Goal: Complete application form: Complete application form

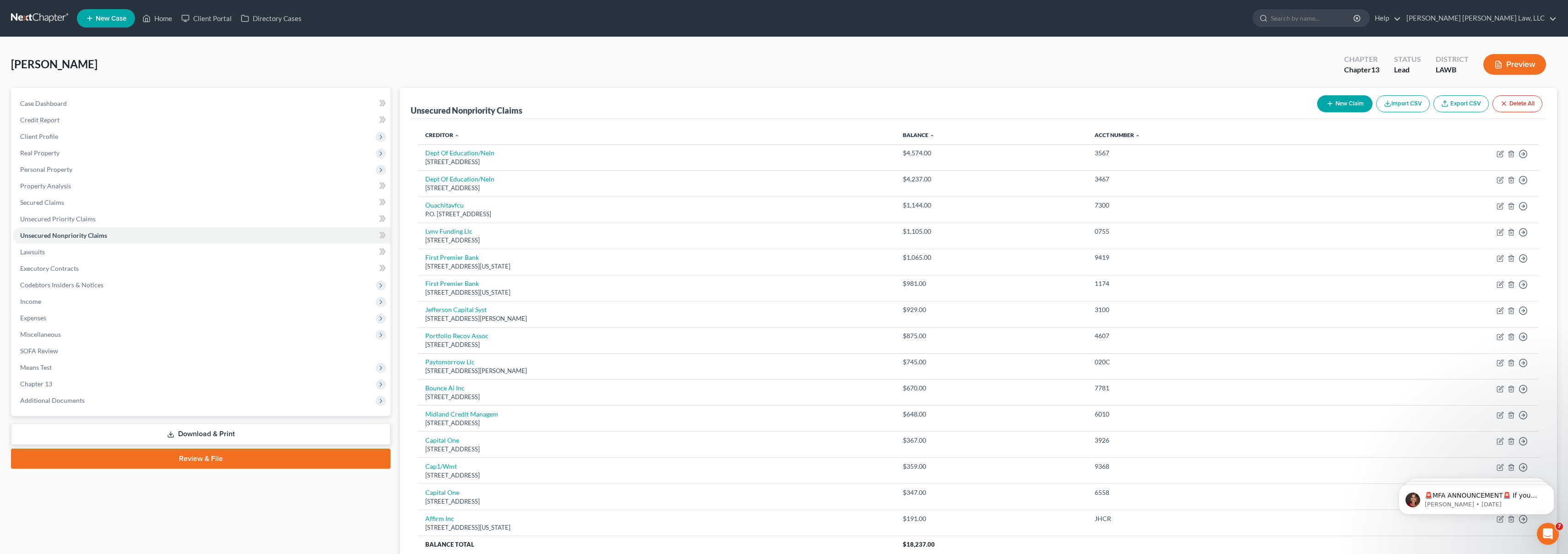
click at [47, 22] on link at bounding box center [40, 18] width 59 height 17
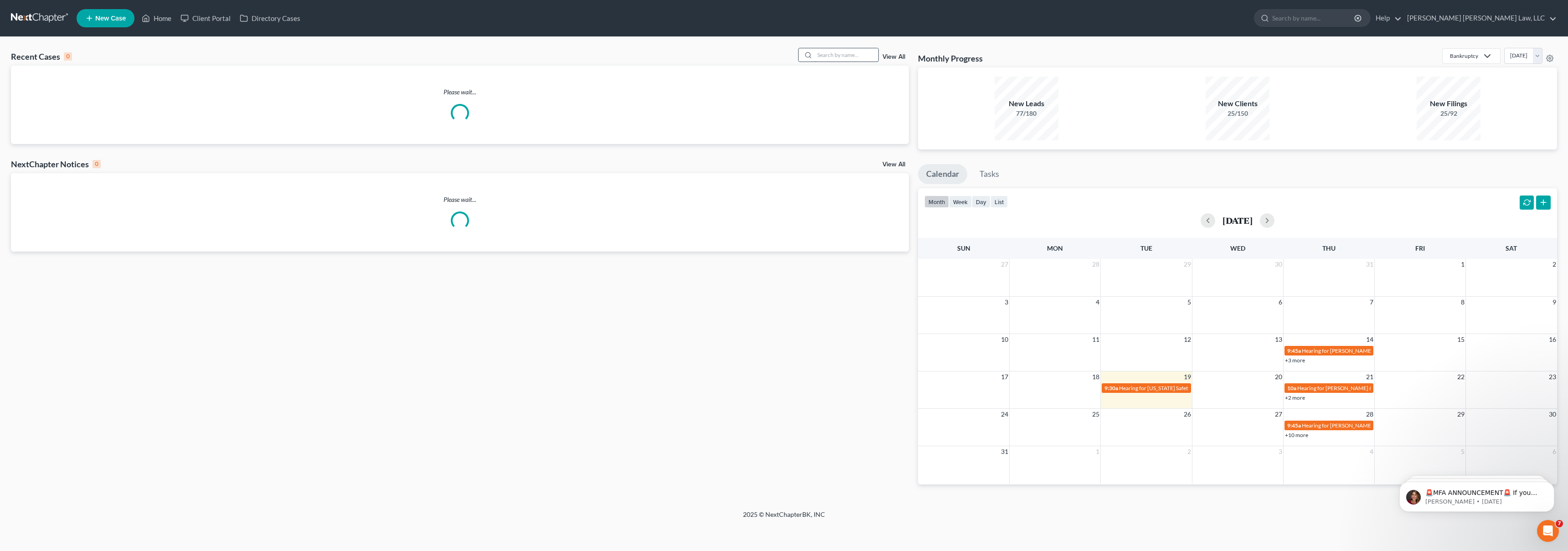
click at [859, 53] on input "search" at bounding box center [846, 55] width 64 height 13
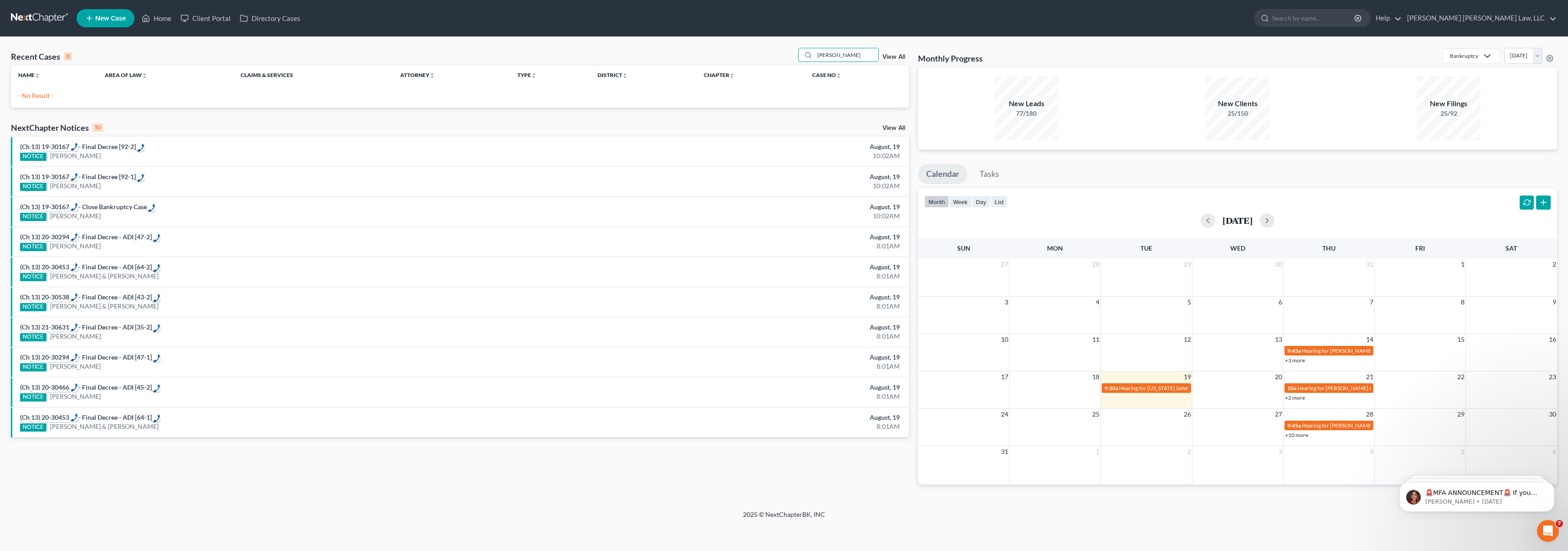
click at [44, 94] on p "- No Result -" at bounding box center [460, 95] width 883 height 9
click at [865, 49] on input "[PERSON_NAME]" at bounding box center [846, 55] width 64 height 13
click at [852, 55] on input "[PERSON_NAME]" at bounding box center [846, 55] width 64 height 13
type input "[PERSON_NAME],"
click at [46, 92] on link "[PERSON_NAME]" at bounding box center [43, 92] width 51 height 8
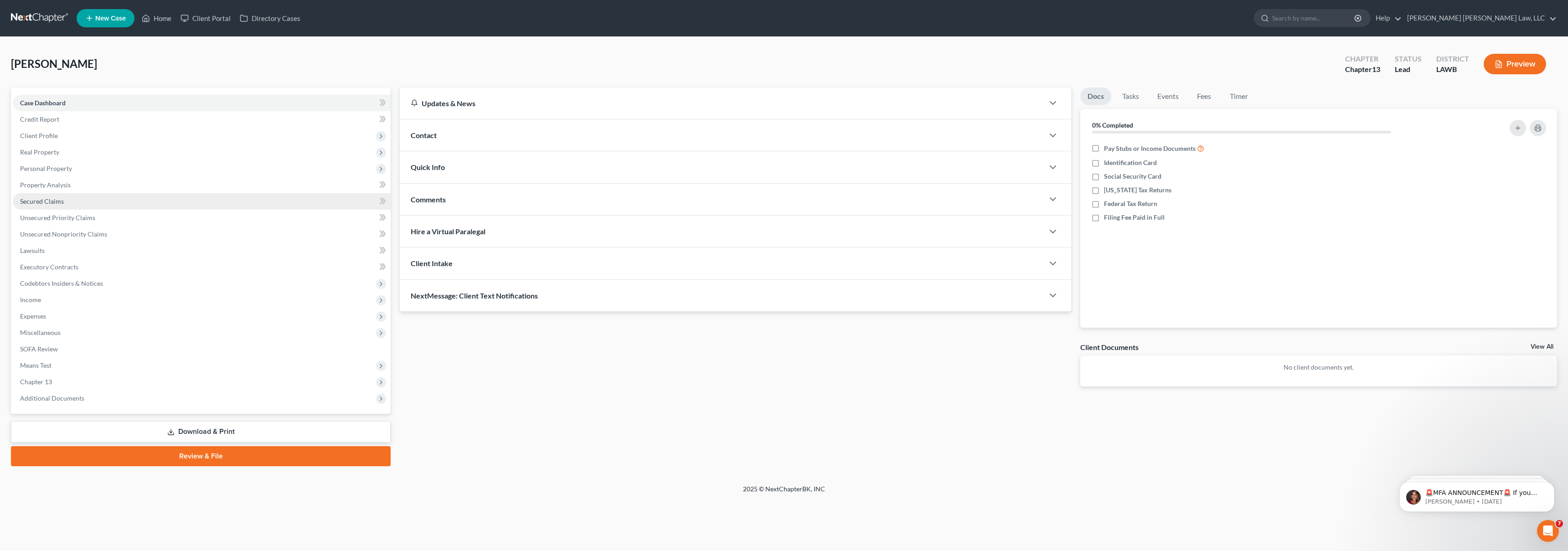
click at [67, 205] on link "Secured Claims" at bounding box center [201, 201] width 378 height 17
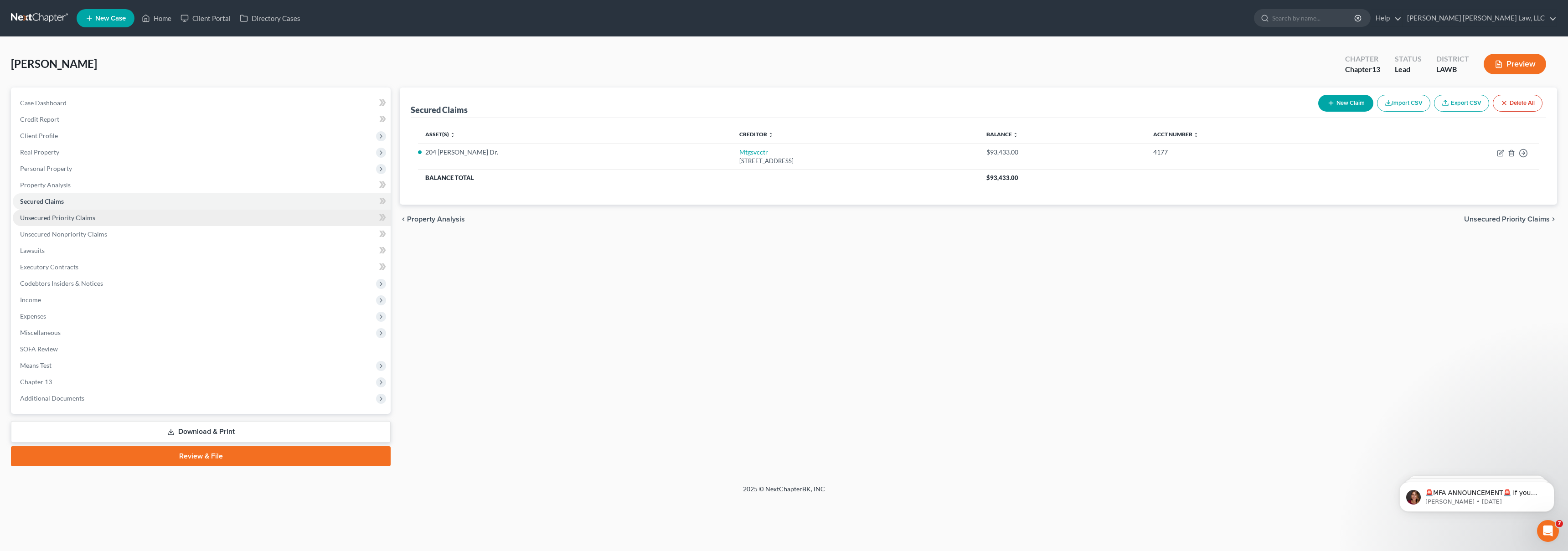
click at [112, 214] on link "Unsecured Priority Claims" at bounding box center [201, 218] width 378 height 17
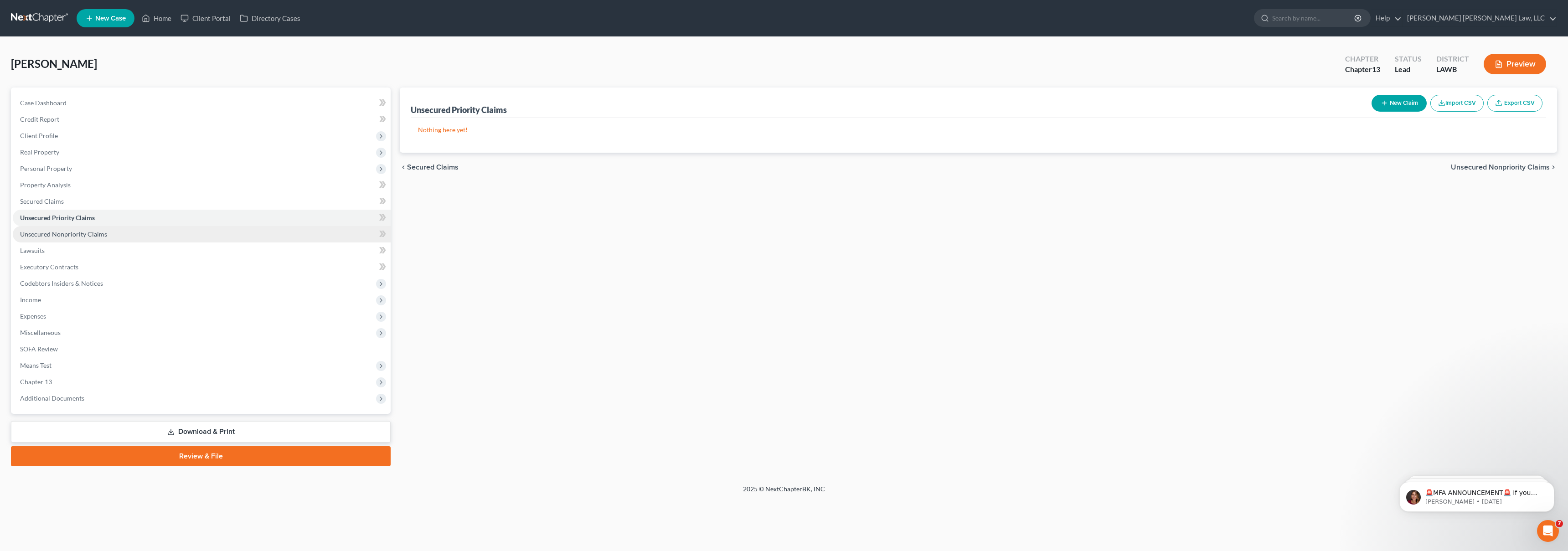
click at [121, 233] on link "Unsecured Nonpriority Claims" at bounding box center [201, 235] width 378 height 17
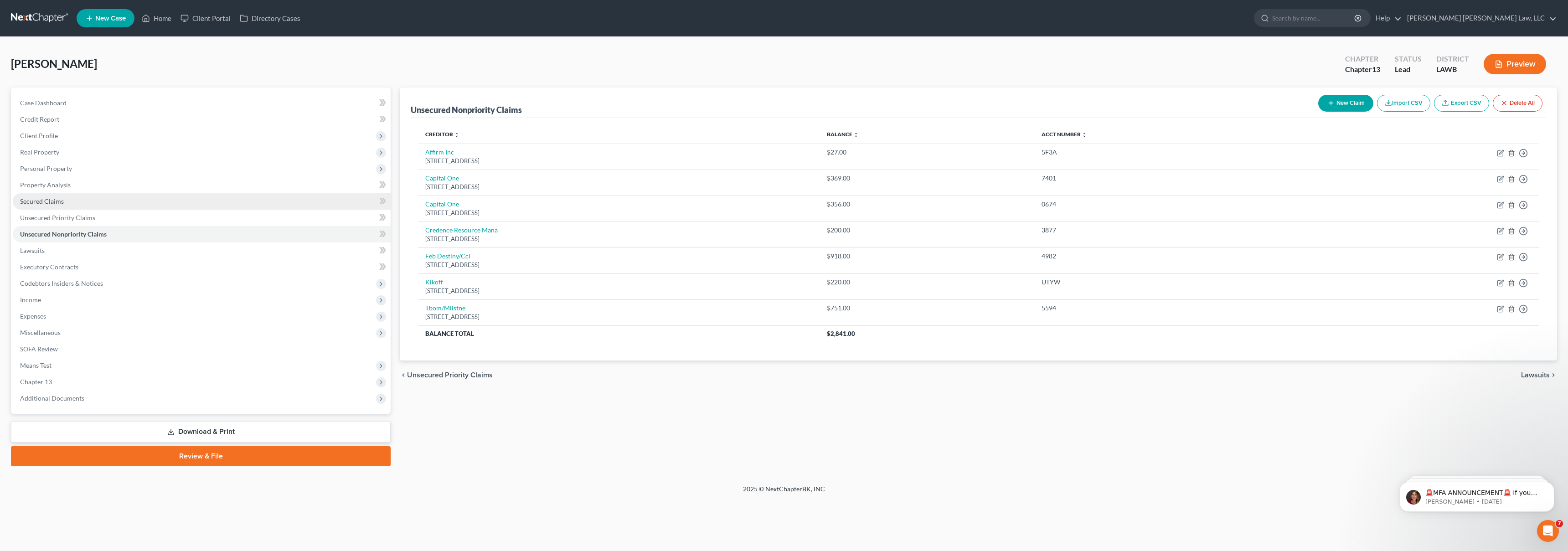
click at [116, 204] on link "Secured Claims" at bounding box center [201, 201] width 378 height 17
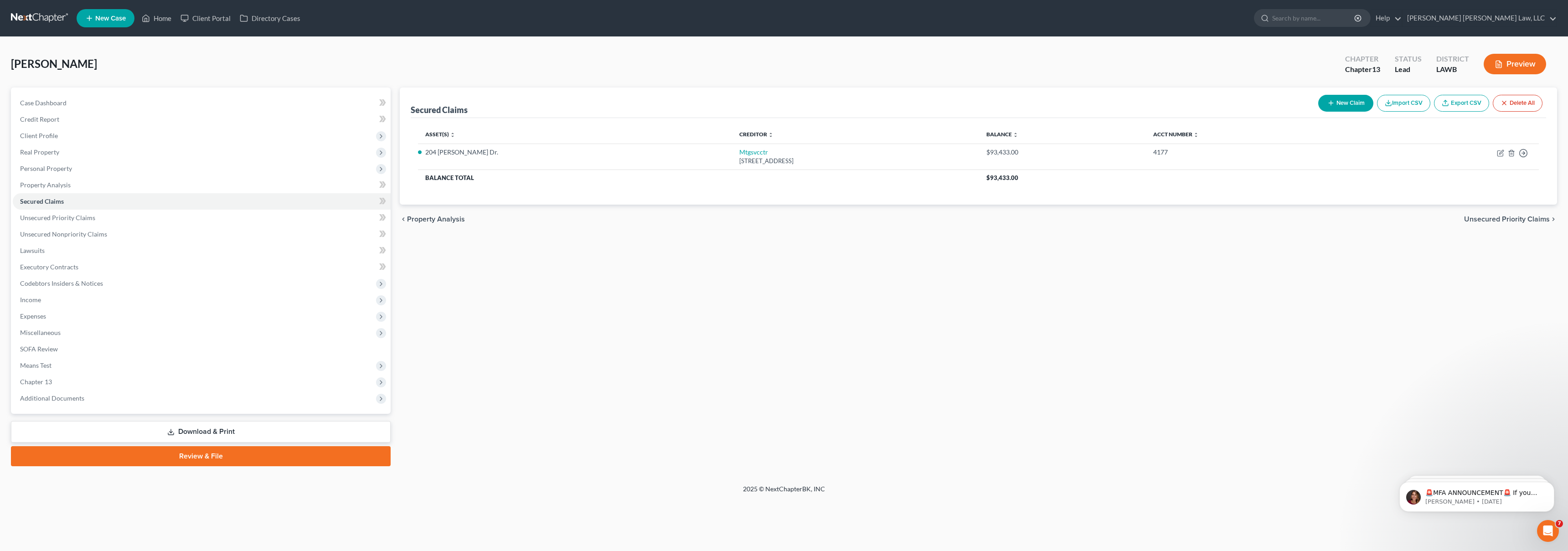
click at [34, 16] on link at bounding box center [40, 18] width 58 height 17
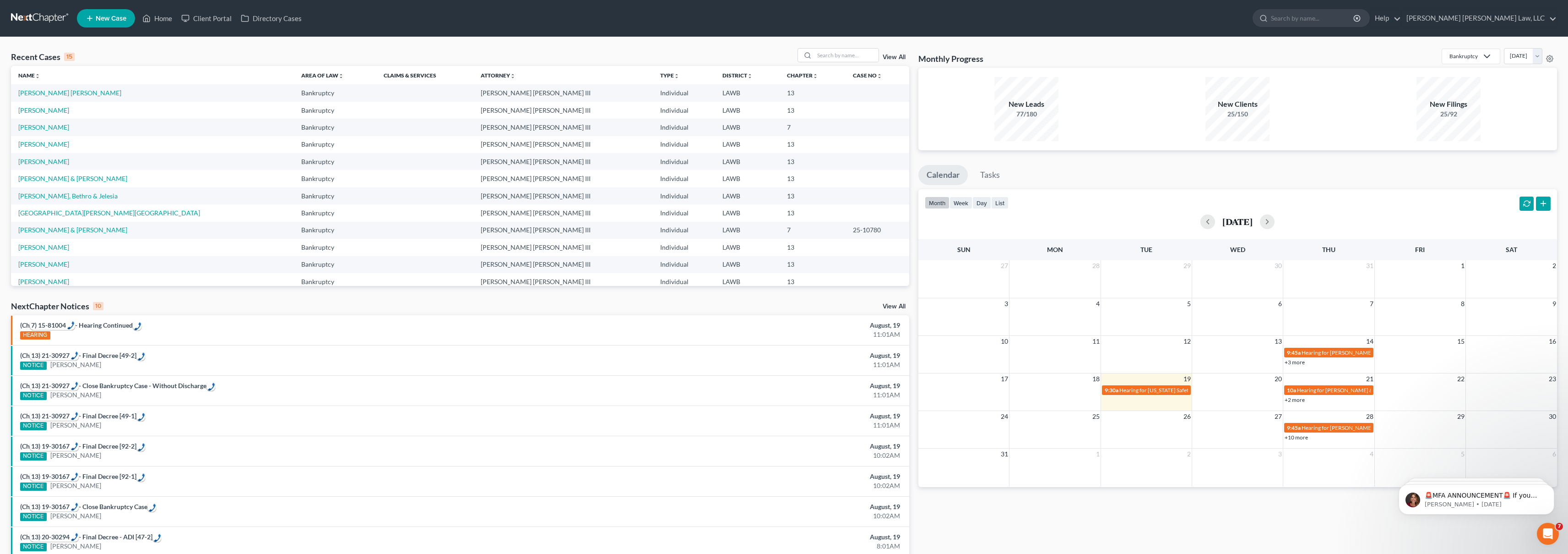
click at [104, 18] on span "New Case" at bounding box center [111, 19] width 31 height 7
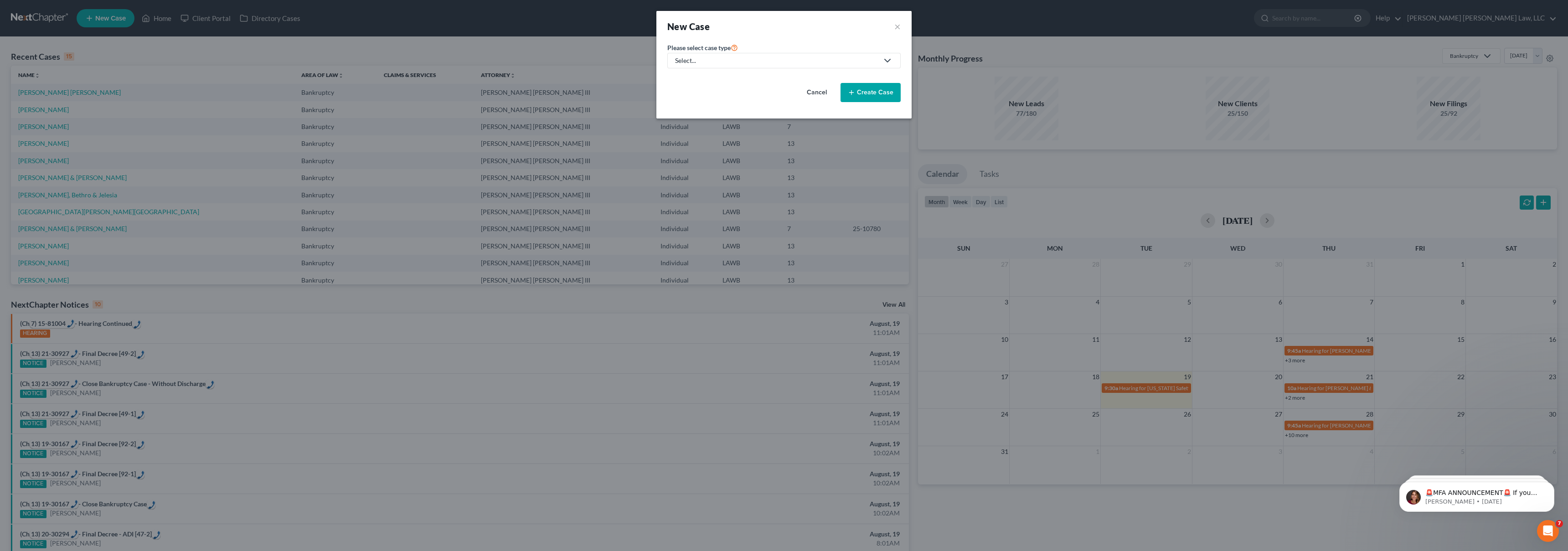
click at [794, 62] on div "Select..." at bounding box center [776, 60] width 203 height 9
click at [739, 78] on div "Bankruptcy" at bounding box center [717, 78] width 81 height 9
select select "36"
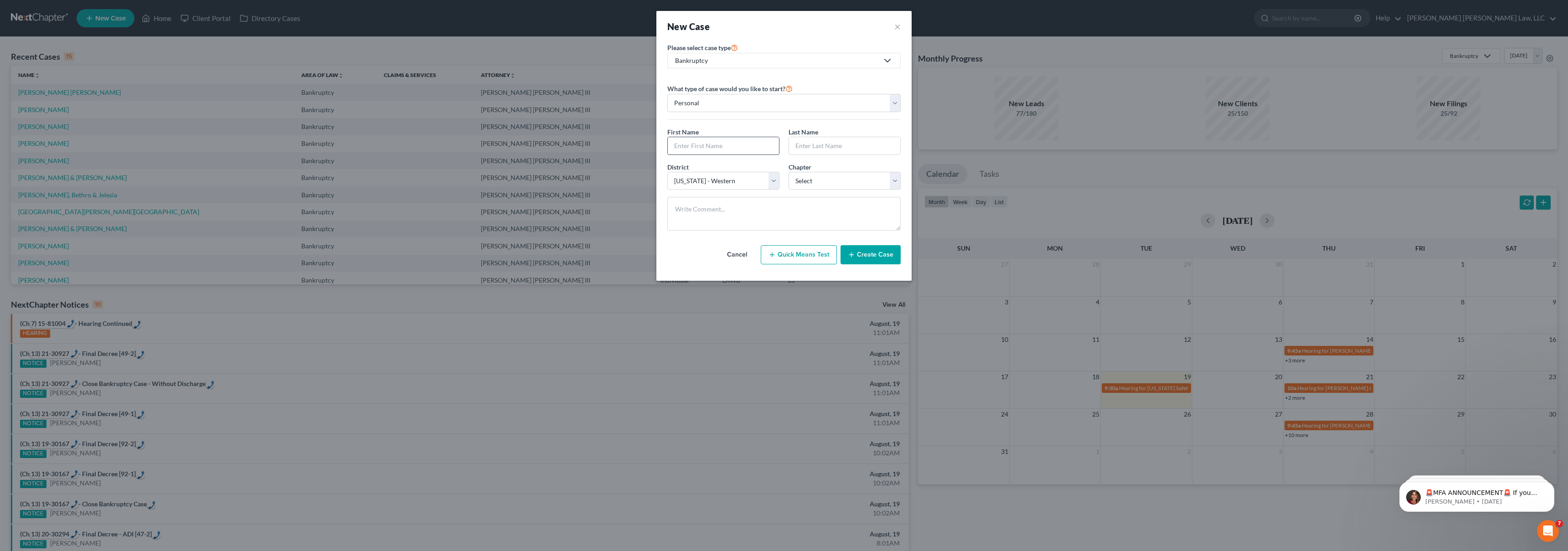
click at [728, 142] on input "text" at bounding box center [724, 146] width 111 height 17
type input "Sharlietta"
type input "Garrison"
select select "3"
click at [873, 257] on button "Create Case" at bounding box center [871, 255] width 60 height 19
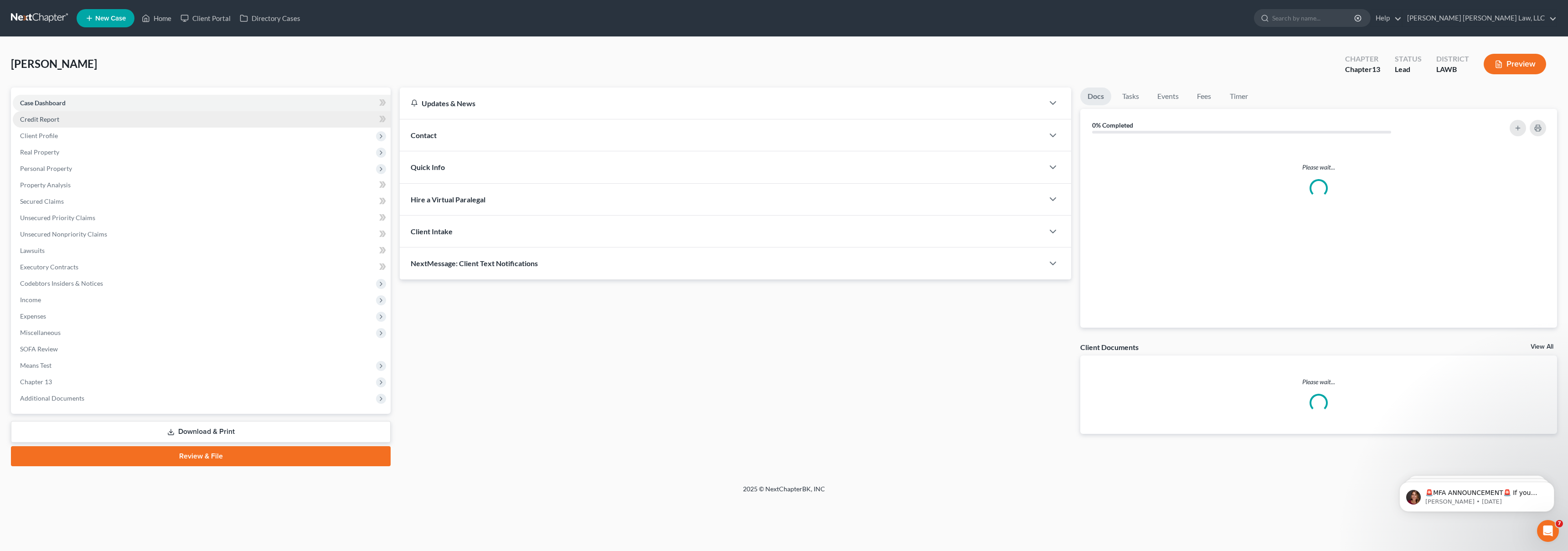
click at [49, 118] on span "Credit Report" at bounding box center [40, 119] width 39 height 8
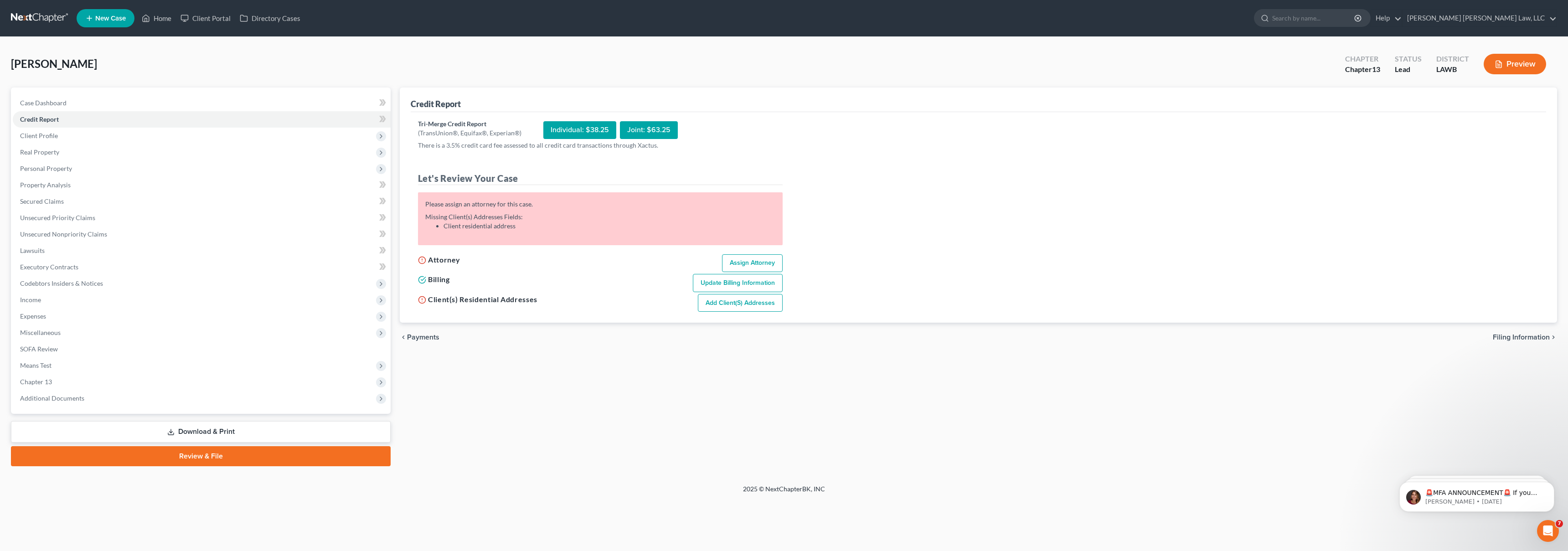
click at [760, 260] on link "Assign Attorney" at bounding box center [752, 263] width 60 height 18
select select "1"
select select "0"
select select "3"
select select "36"
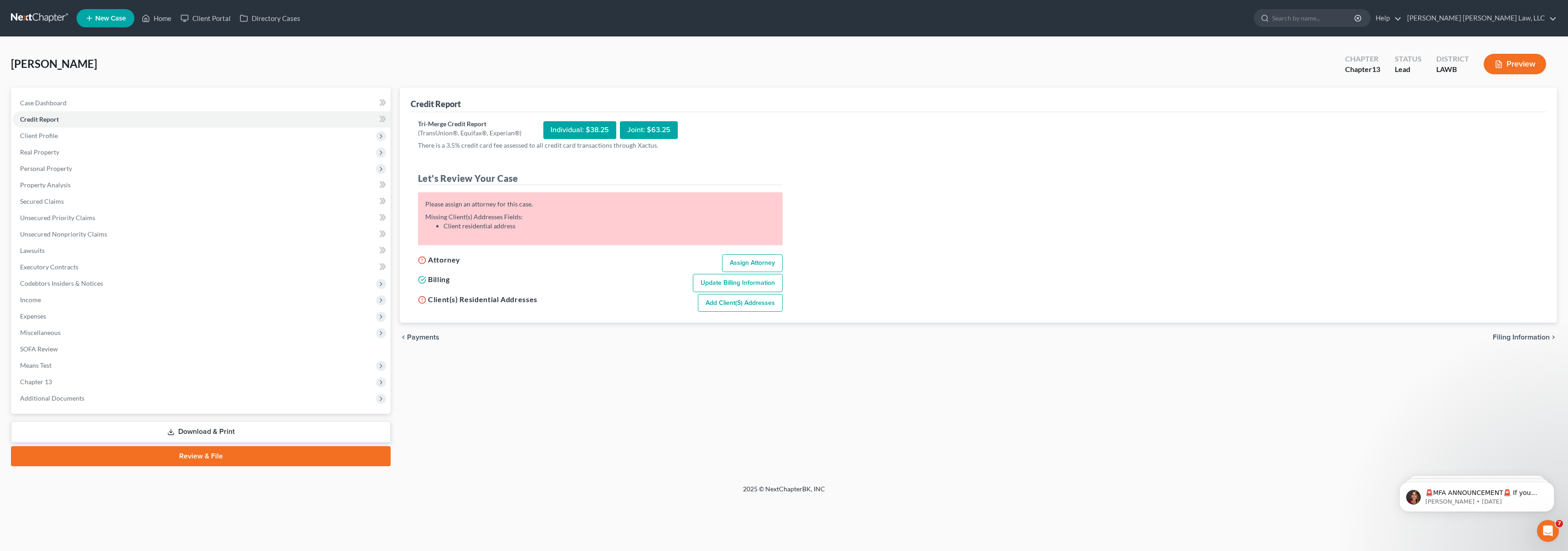
select select "19"
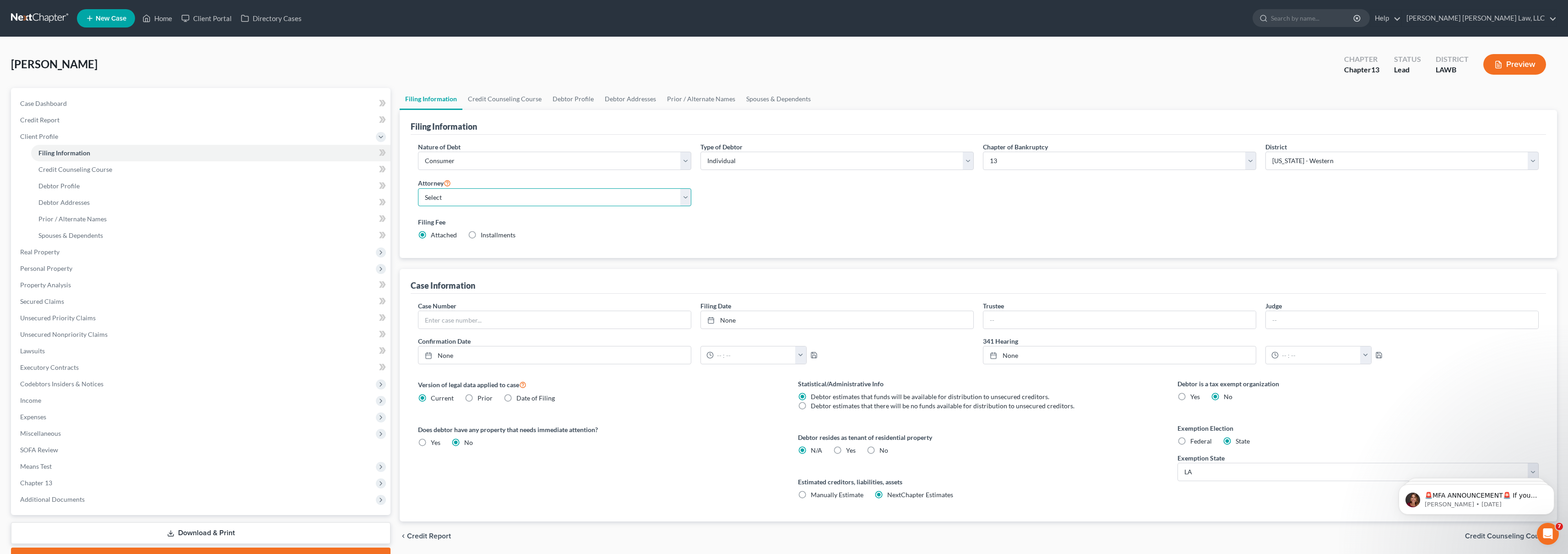
click at [540, 197] on select "Select E. Orum Young III - LAWB E. Orum Young III - LAMB E. Orum Young III - LA…" at bounding box center [554, 197] width 273 height 18
select select "0"
click at [33, 119] on span "Credit Report" at bounding box center [40, 119] width 39 height 8
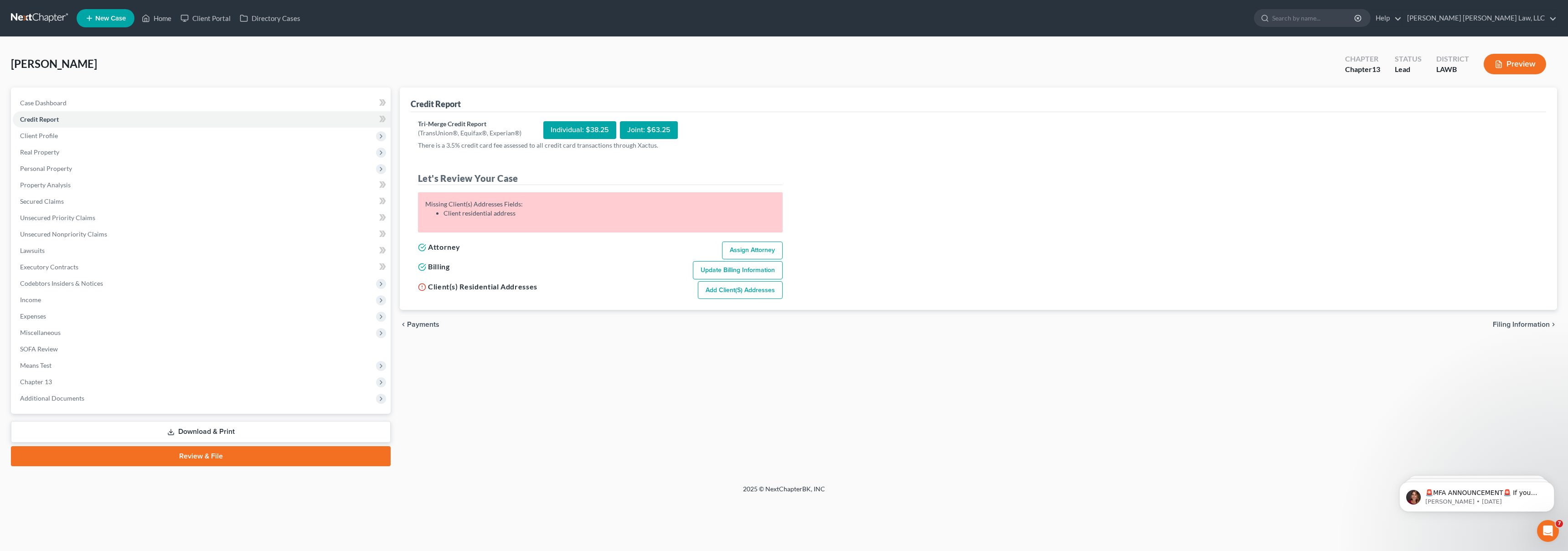
click at [710, 292] on link "Add Client(s) Addresses" at bounding box center [740, 290] width 85 height 18
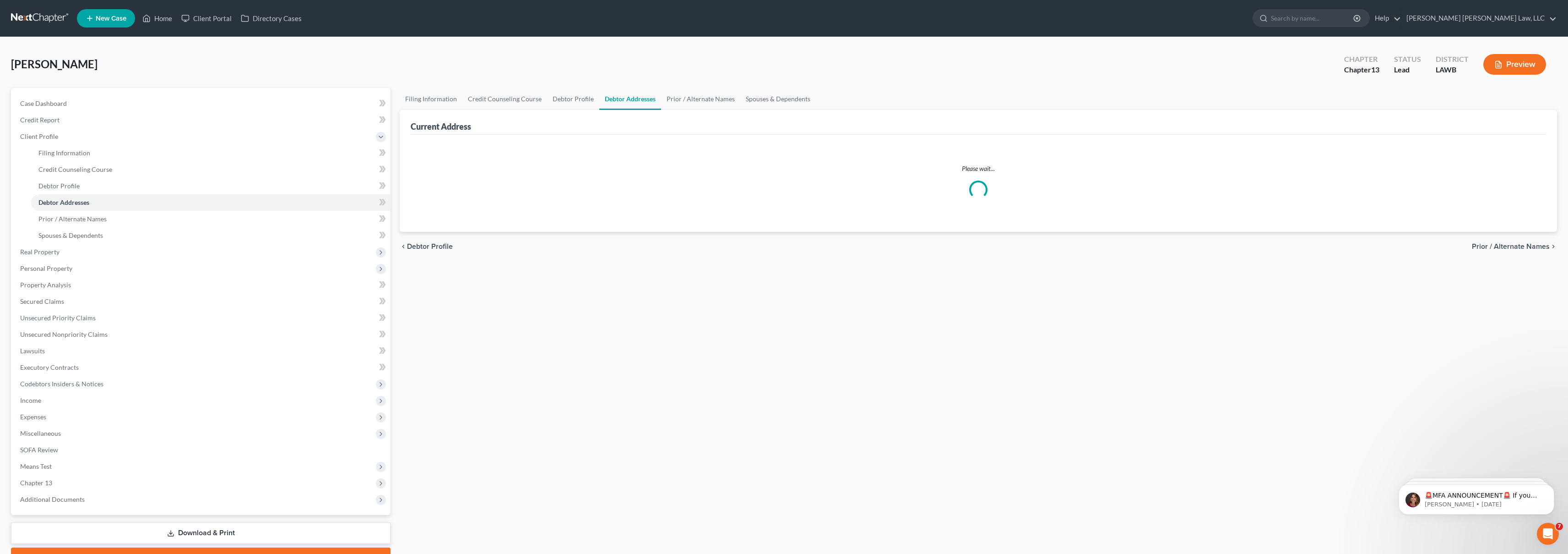
select select "0"
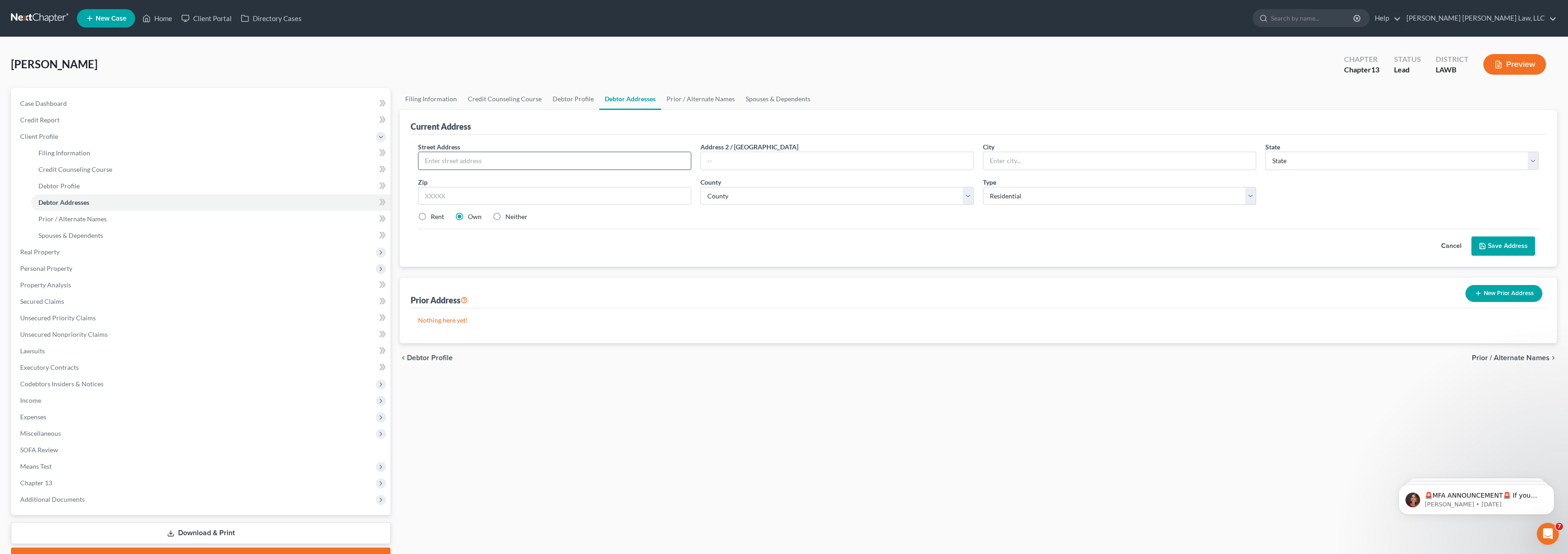
click at [460, 165] on input "text" at bounding box center [554, 160] width 273 height 17
type input "7711 Dunlop Street"
type input "Monroe"
select select "19"
type input "71203"
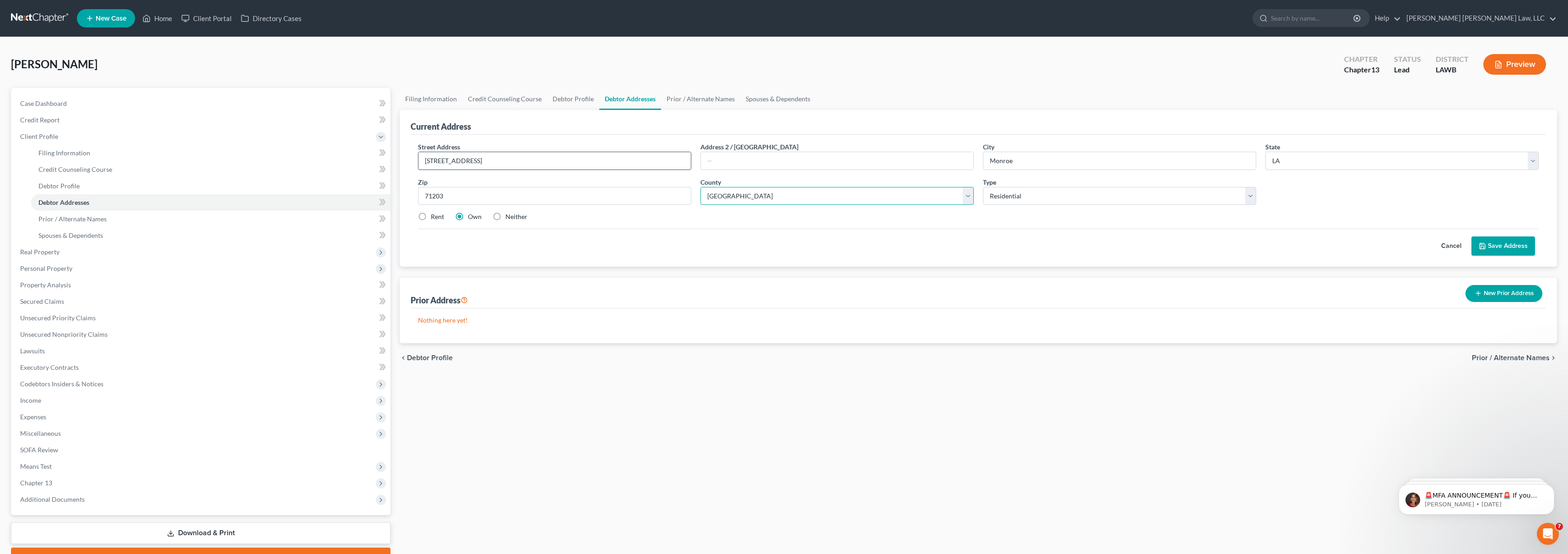
select select "36"
click at [431, 216] on label "Rent" at bounding box center [437, 216] width 13 height 9
click at [434, 216] on input "Rent" at bounding box center [437, 215] width 6 height 6
radio input "true"
click at [1525, 246] on button "Save Address" at bounding box center [1502, 246] width 63 height 20
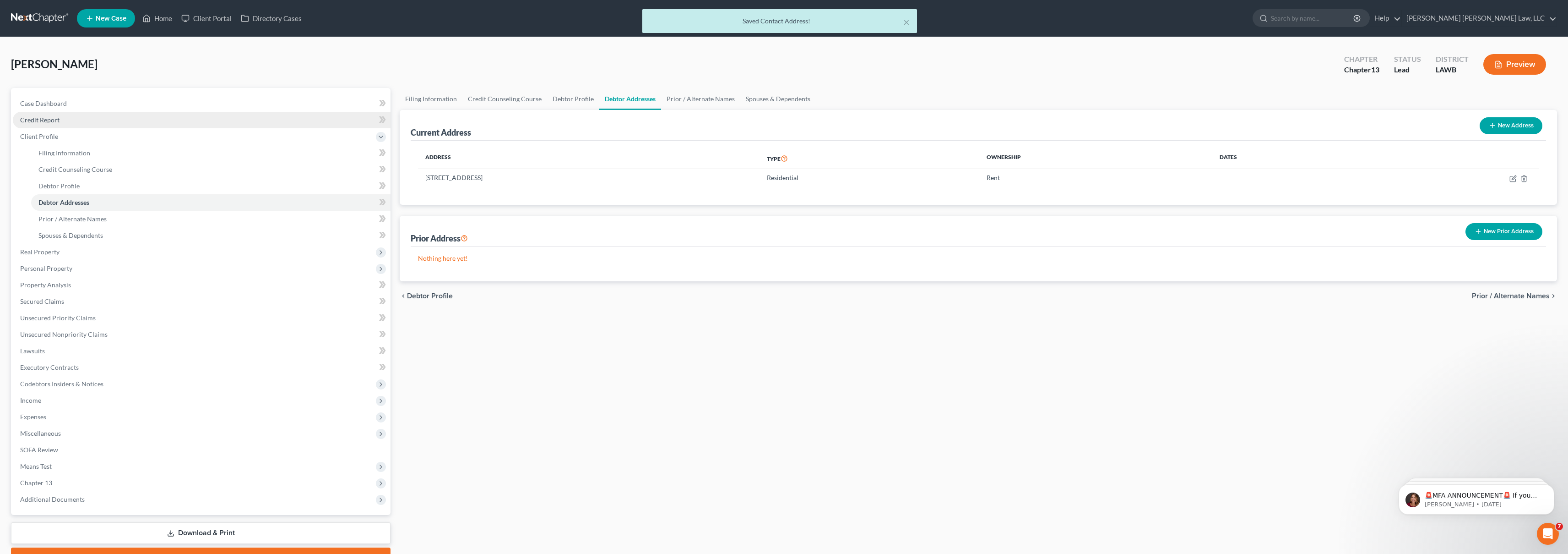
click at [54, 121] on span "Credit Report" at bounding box center [40, 119] width 39 height 8
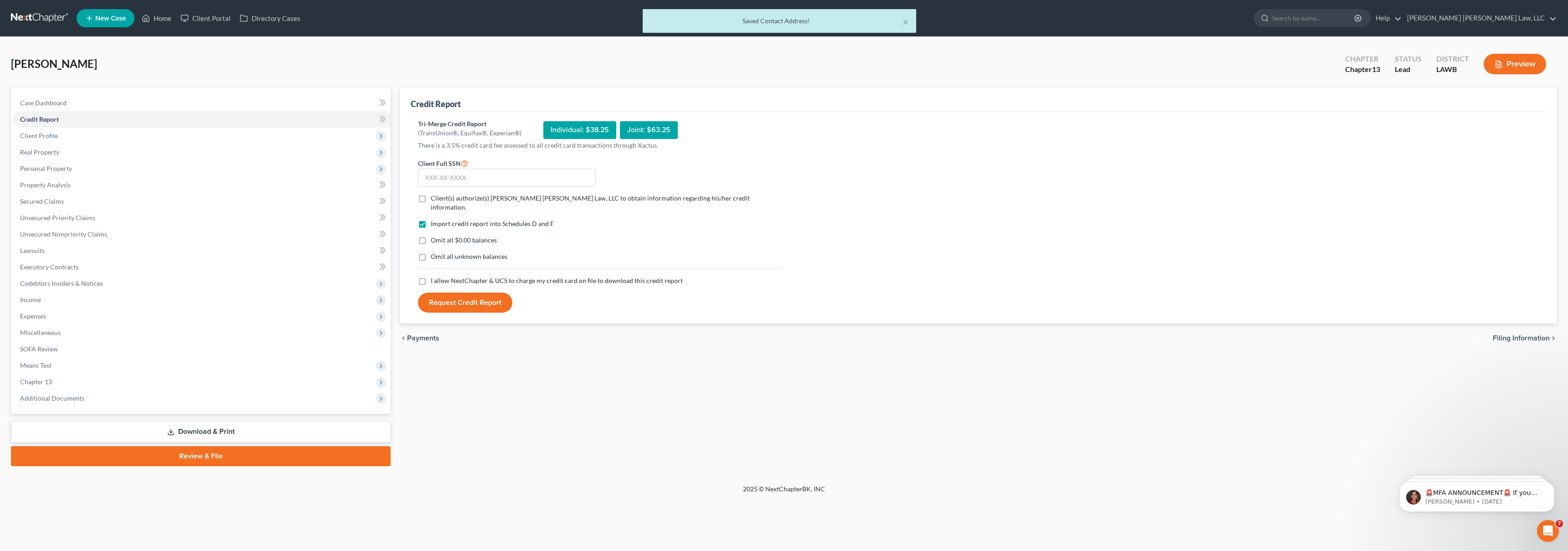
click at [431, 276] on label "I allow NextChapter & UCS to charge my credit card on file to download this cre…" at bounding box center [556, 280] width 252 height 9
click at [435, 276] on input "I allow NextChapter & UCS to charge my credit card on file to download this cre…" at bounding box center [437, 279] width 6 height 6
checkbox input "true"
click at [431, 252] on label "Omit all unknown balances" at bounding box center [469, 256] width 76 height 9
click at [435, 252] on input "Omit all unknown balances" at bounding box center [437, 255] width 6 height 6
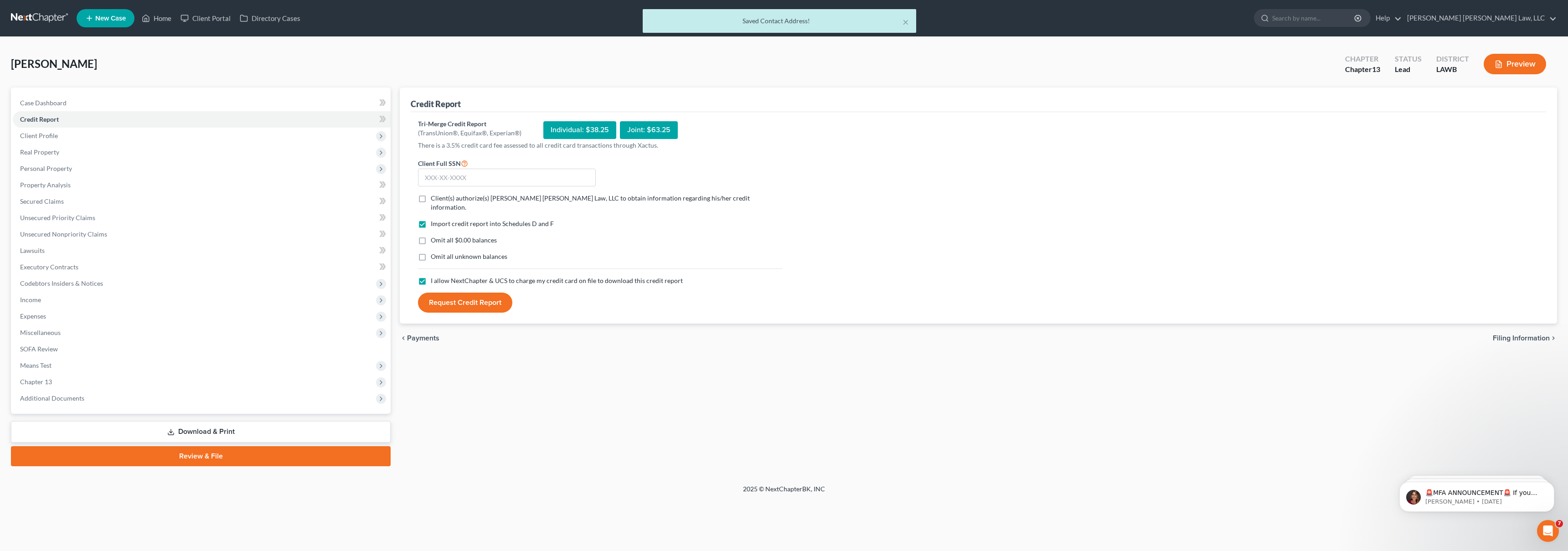
checkbox input "true"
drag, startPoint x: 422, startPoint y: 232, endPoint x: 416, endPoint y: 214, distance: 19.0
click at [431, 235] on label "Omit all $0.00 balances" at bounding box center [463, 239] width 66 height 9
click at [435, 235] on input "Omit all $0.00 balances" at bounding box center [437, 238] width 6 height 6
checkbox input "true"
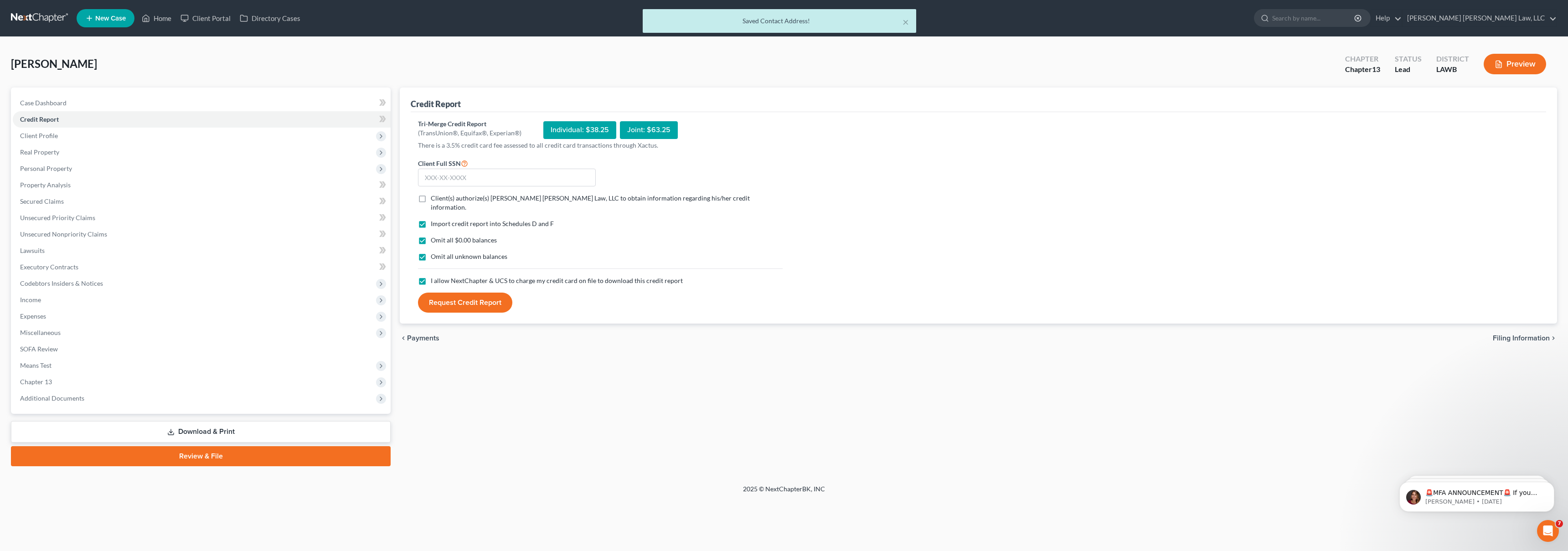
click at [431, 196] on label "Client(s) authorize(s) E. Orum Young Law, LLC to obtain information regarding h…" at bounding box center [606, 203] width 352 height 18
click at [435, 196] on input "Client(s) authorize(s) E. Orum Young Law, LLC to obtain information regarding h…" at bounding box center [437, 196] width 6 height 6
checkbox input "true"
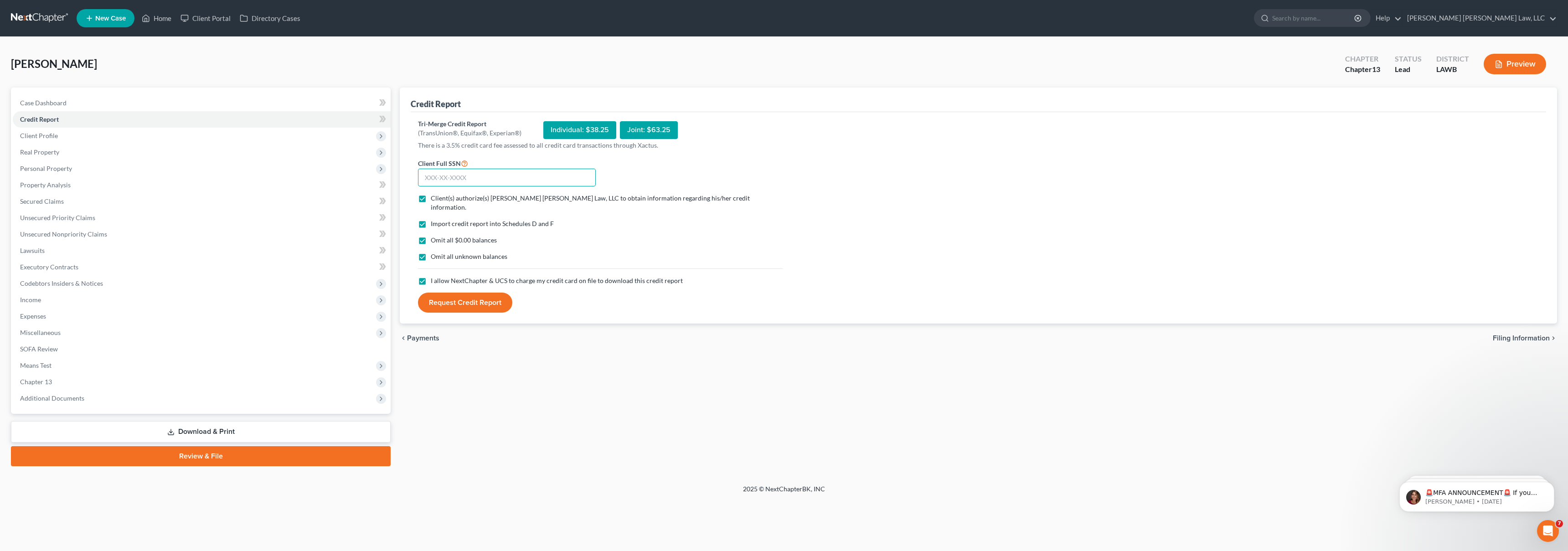
click at [441, 178] on input "text" at bounding box center [507, 178] width 178 height 18
type input "433-83-8987"
click at [477, 296] on button "Request Credit Report" at bounding box center [465, 302] width 94 height 20
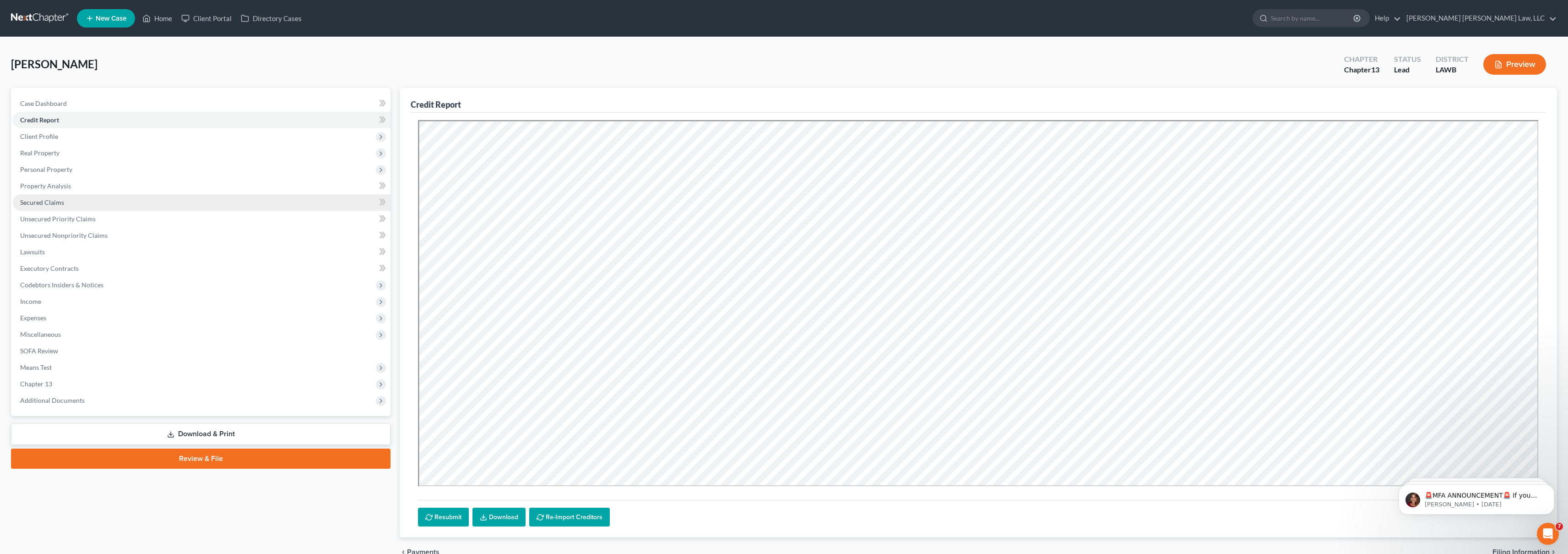
click at [39, 198] on span "Secured Claims" at bounding box center [42, 202] width 44 height 8
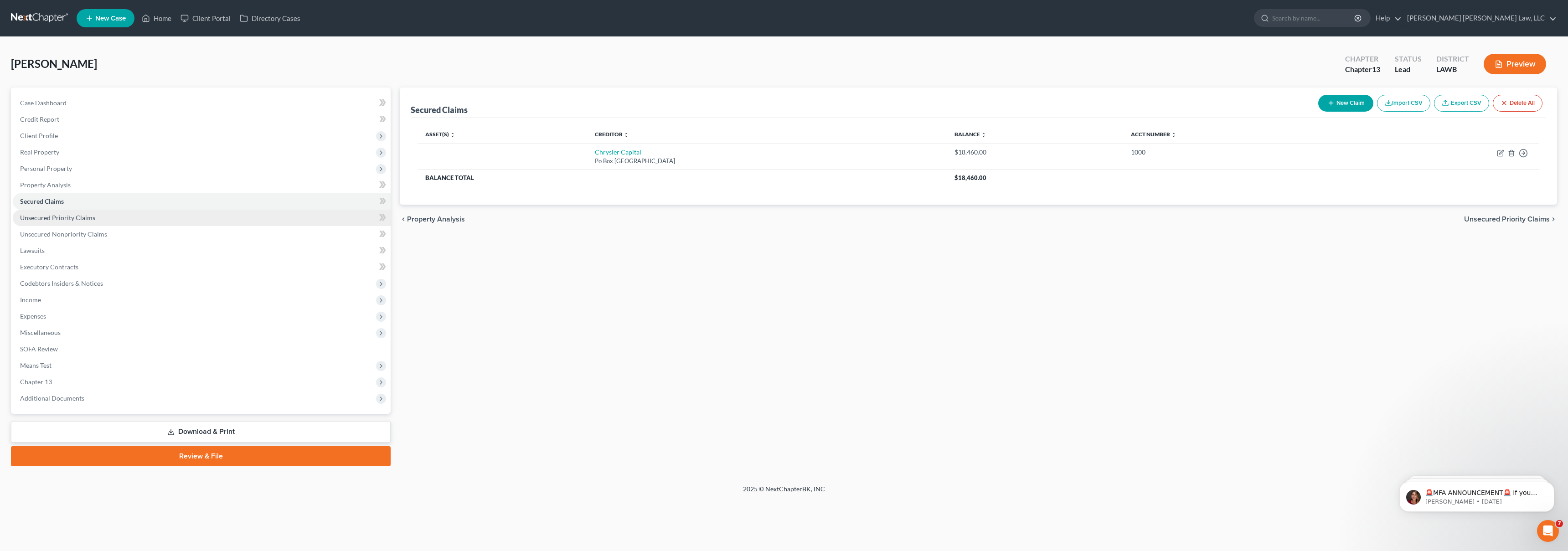
click at [224, 214] on link "Unsecured Priority Claims" at bounding box center [201, 218] width 378 height 17
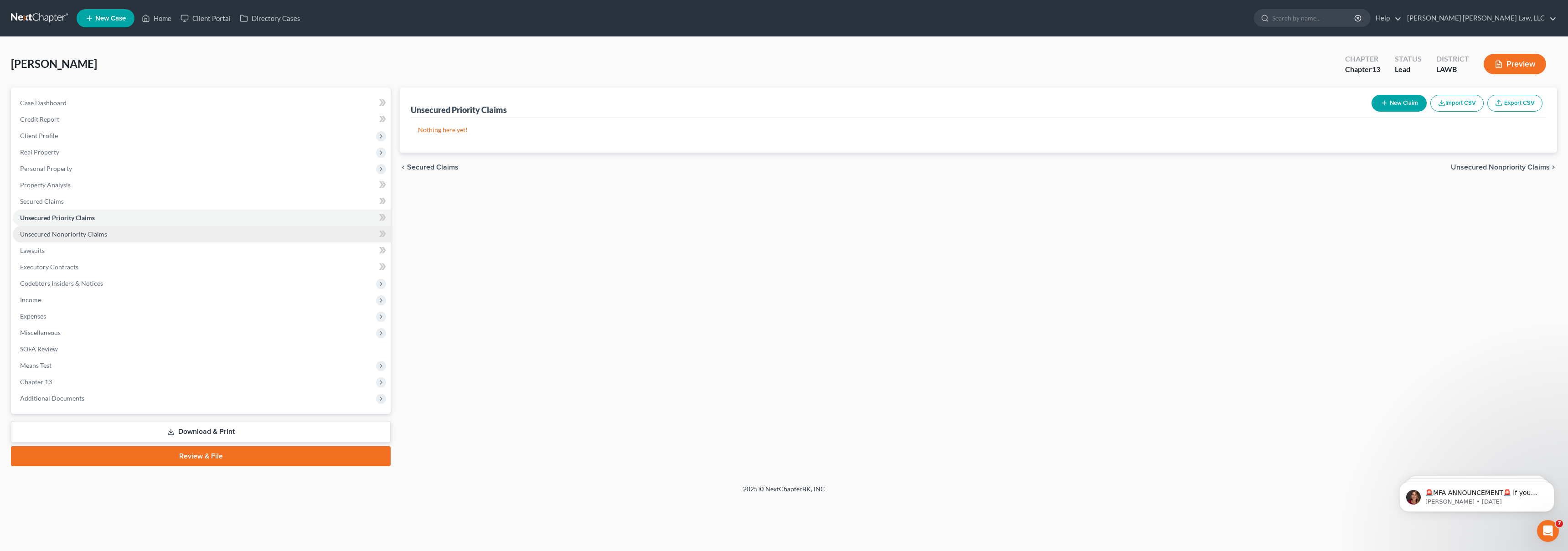
click at [233, 232] on link "Unsecured Nonpriority Claims" at bounding box center [201, 235] width 378 height 17
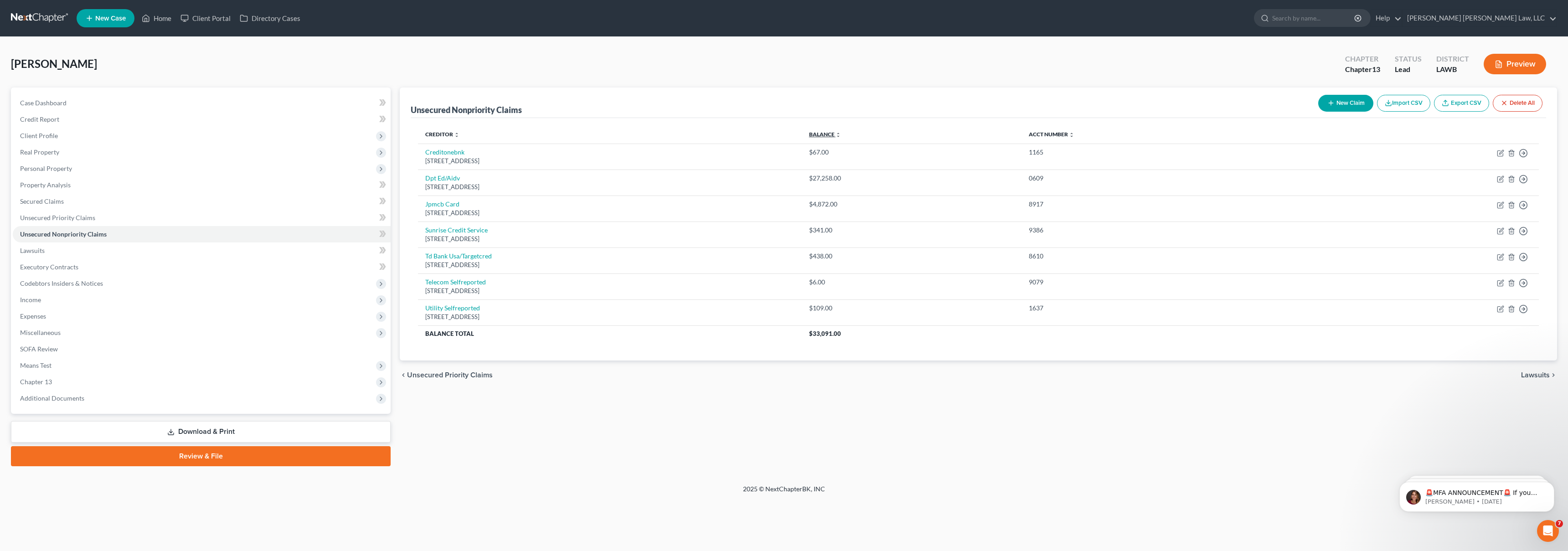
click at [841, 134] on link "Balance expand_more expand_less unfold_more" at bounding box center [825, 134] width 32 height 7
